Goal: Transaction & Acquisition: Purchase product/service

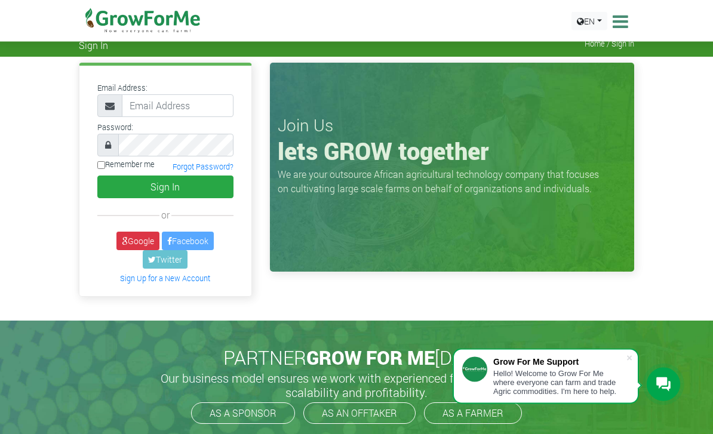
scroll to position [7, 0]
click at [142, 17] on img at bounding box center [143, 21] width 122 height 42
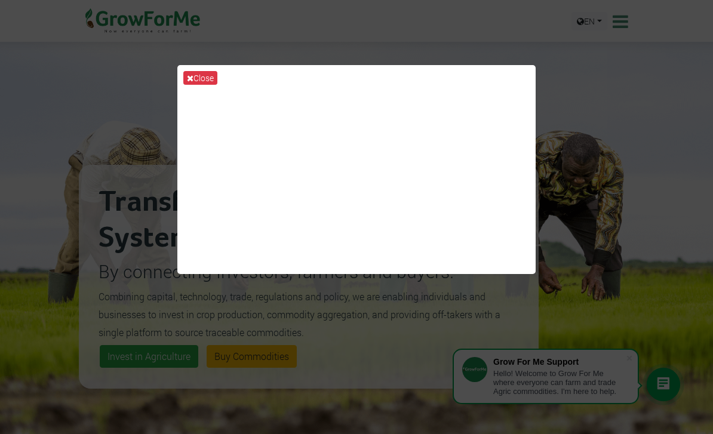
click at [77, 164] on div "Close" at bounding box center [356, 217] width 713 height 434
click at [196, 85] on button "Close" at bounding box center [200, 78] width 34 height 14
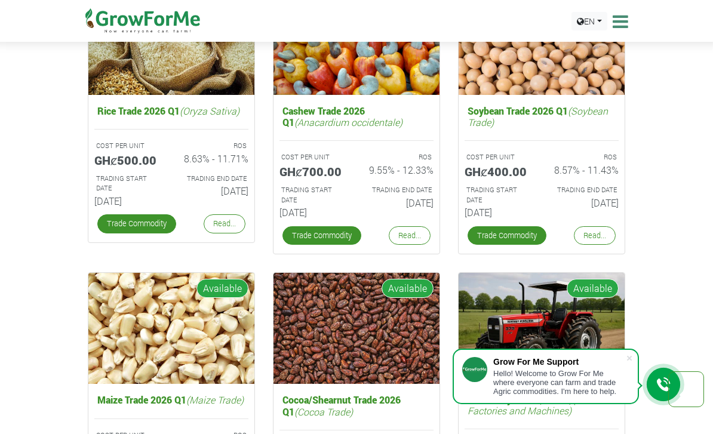
scroll to position [1802, 0]
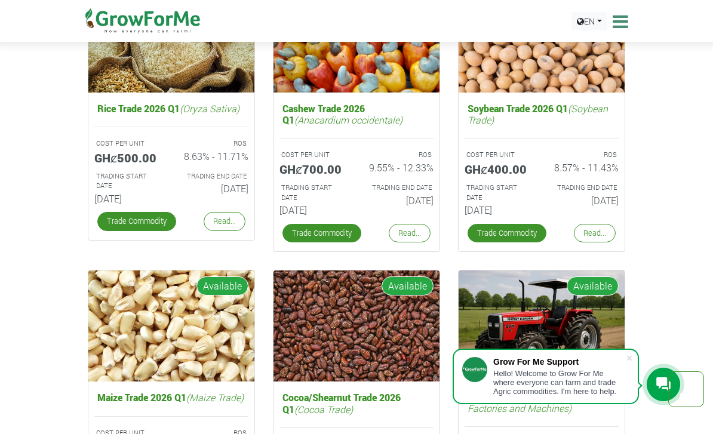
click at [137, 217] on link "Trade Commodity" at bounding box center [136, 221] width 79 height 19
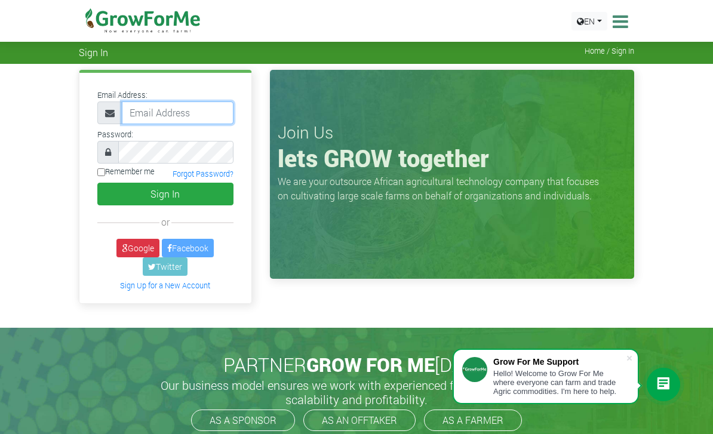
type input "[EMAIL_ADDRESS][DOMAIN_NAME]"
click at [165, 193] on button "Sign In" at bounding box center [165, 194] width 136 height 23
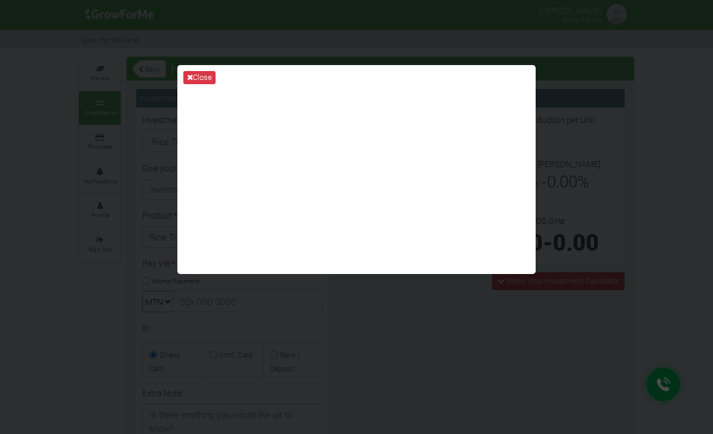
type input "1"
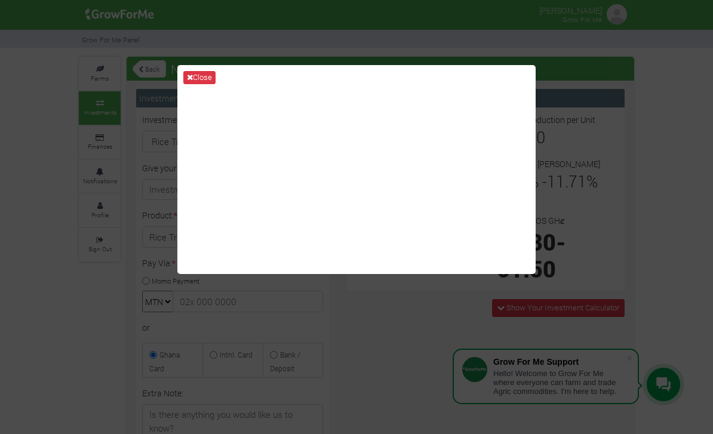
click at [193, 81] on button "Close" at bounding box center [199, 77] width 32 height 13
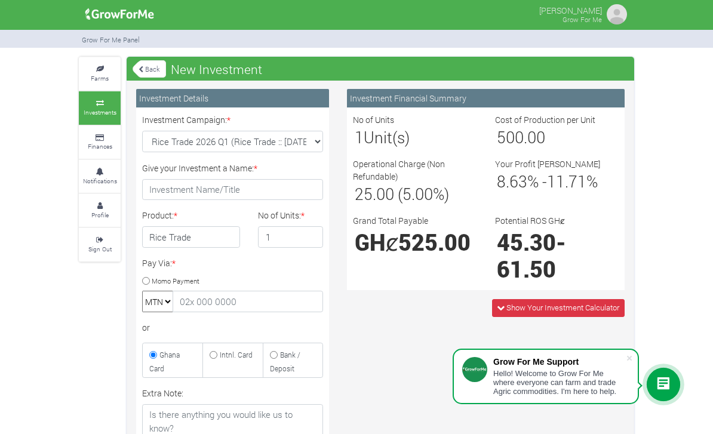
click at [144, 68] on link "Back" at bounding box center [149, 69] width 33 height 20
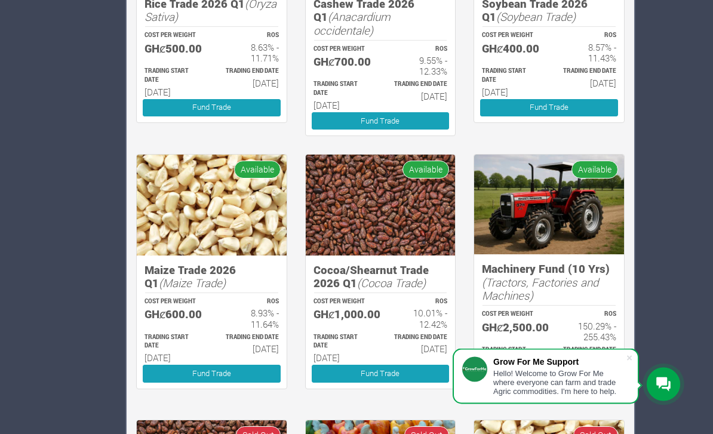
scroll to position [466, 0]
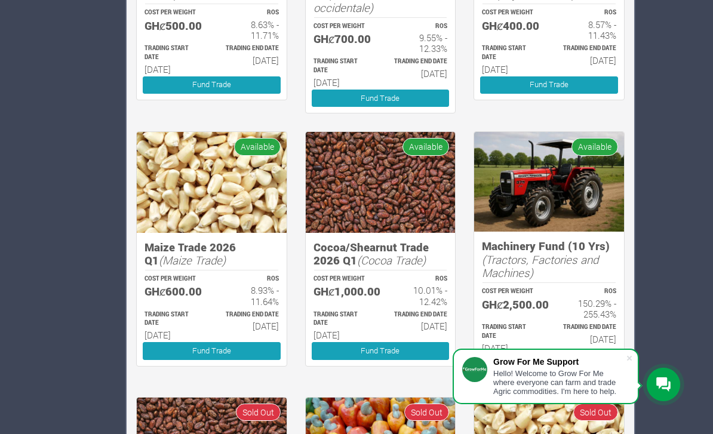
click at [625, 364] on span at bounding box center [629, 358] width 12 height 12
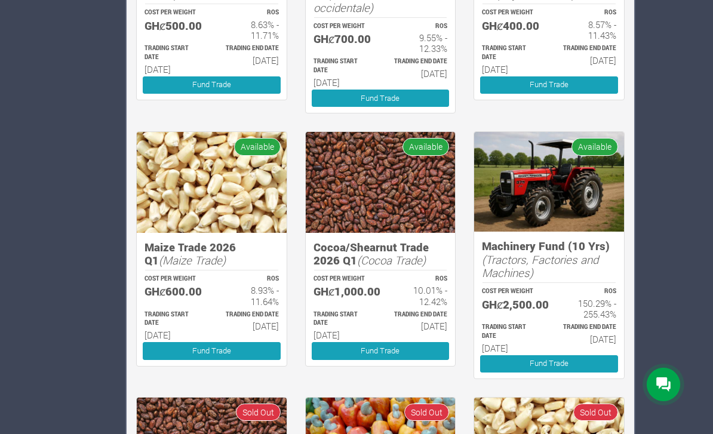
click at [402, 359] on link "Fund Trade" at bounding box center [381, 350] width 138 height 17
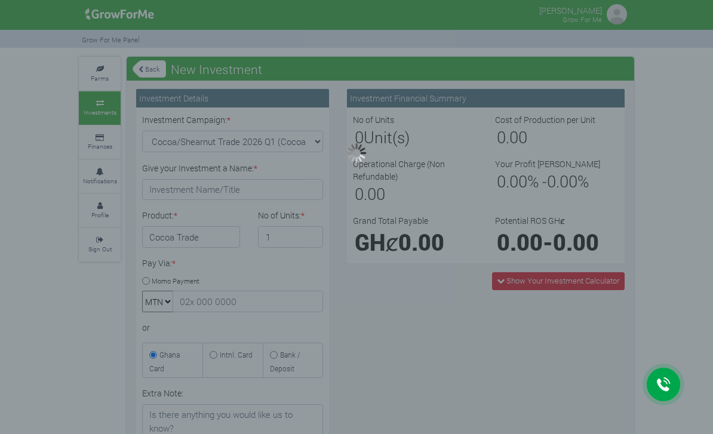
type input "1"
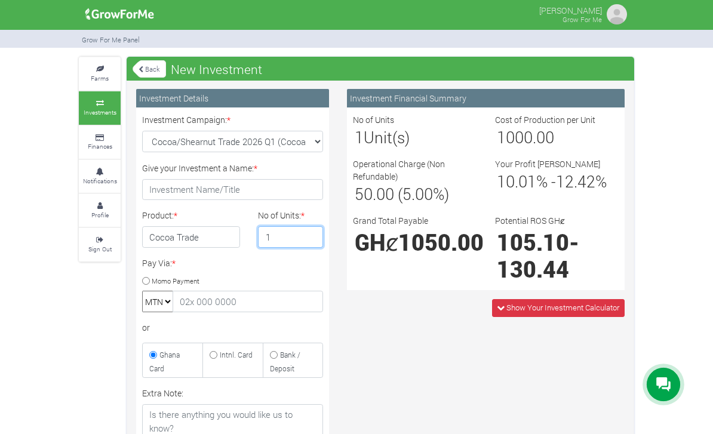
click at [280, 235] on input "1" at bounding box center [290, 236] width 65 height 21
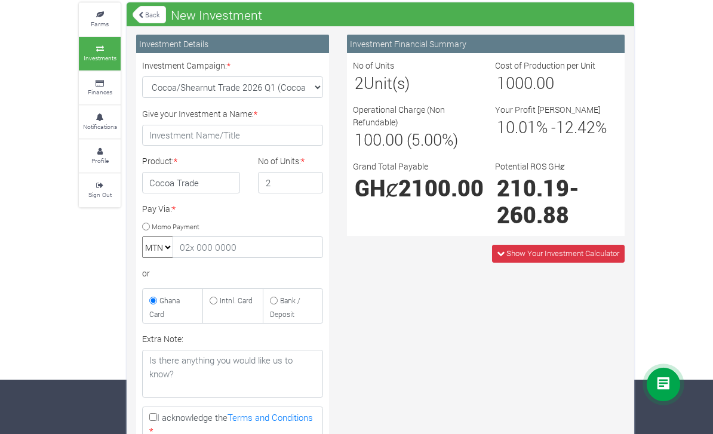
scroll to position [53, 0]
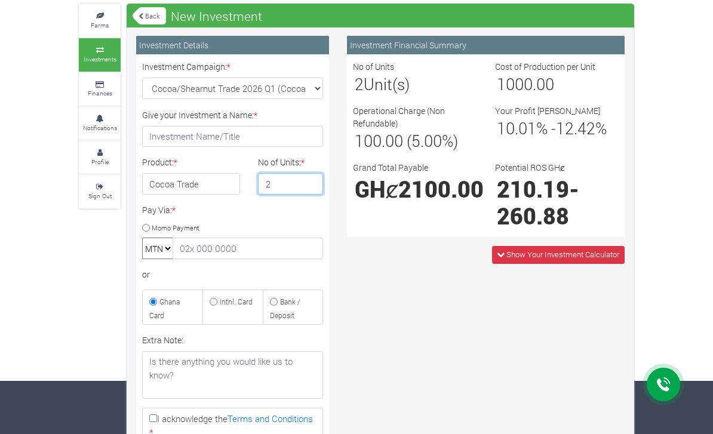
type input "2"
click at [150, 226] on input "Momo Payment" at bounding box center [146, 228] width 8 height 8
radio input "true"
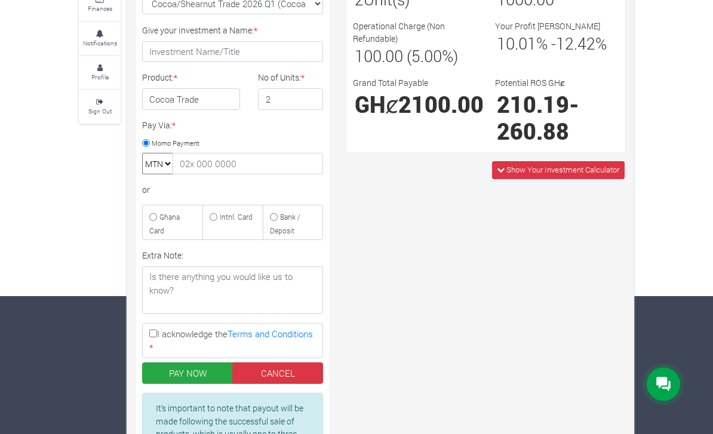
scroll to position [142, 0]
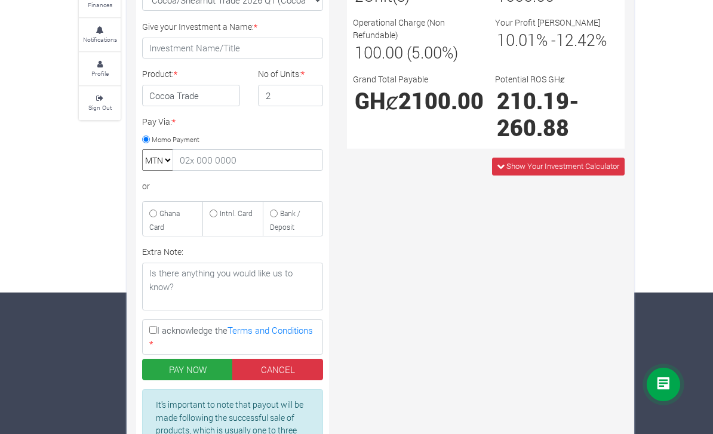
click at [157, 326] on input "I acknowledge the Terms and Conditions *" at bounding box center [153, 330] width 8 height 8
checkbox input "true"
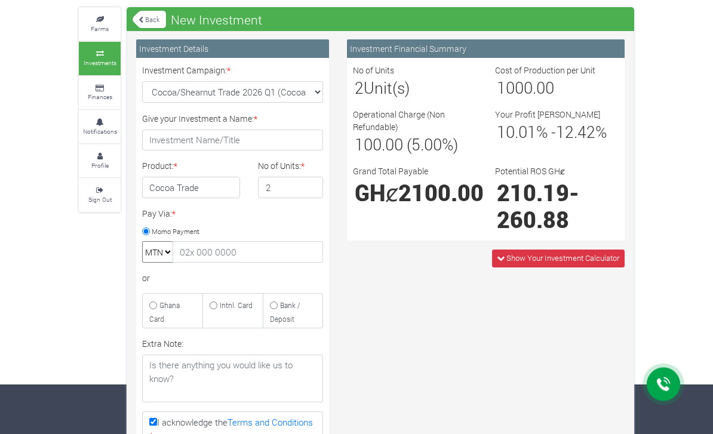
scroll to position [50, 0]
click at [498, 265] on span "Show Your Investment Calculator" at bounding box center [558, 258] width 133 height 17
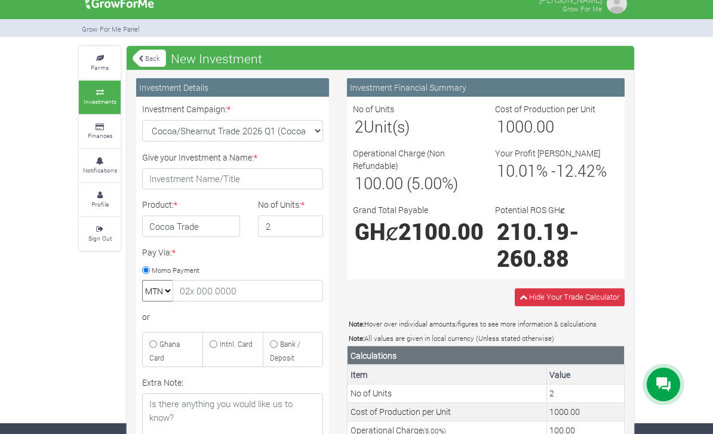
scroll to position [0, 0]
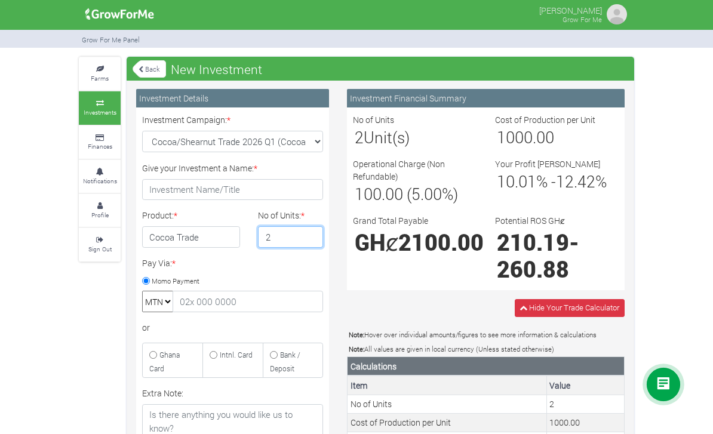
click at [285, 233] on input "2" at bounding box center [290, 236] width 65 height 21
type input "1"
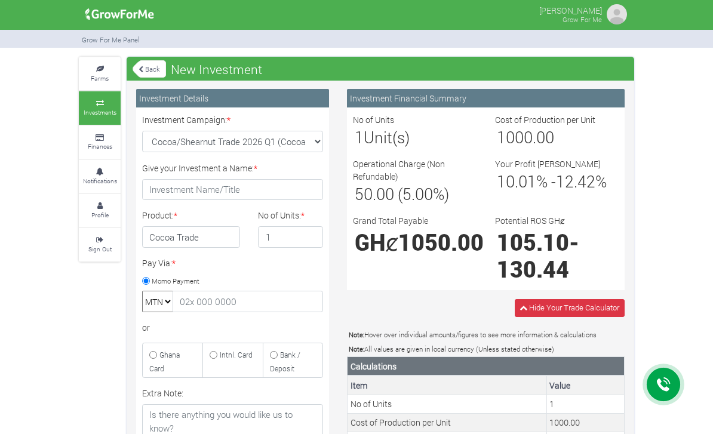
click at [146, 64] on link "Back" at bounding box center [149, 69] width 33 height 20
